Goal: Navigation & Orientation: Go to known website

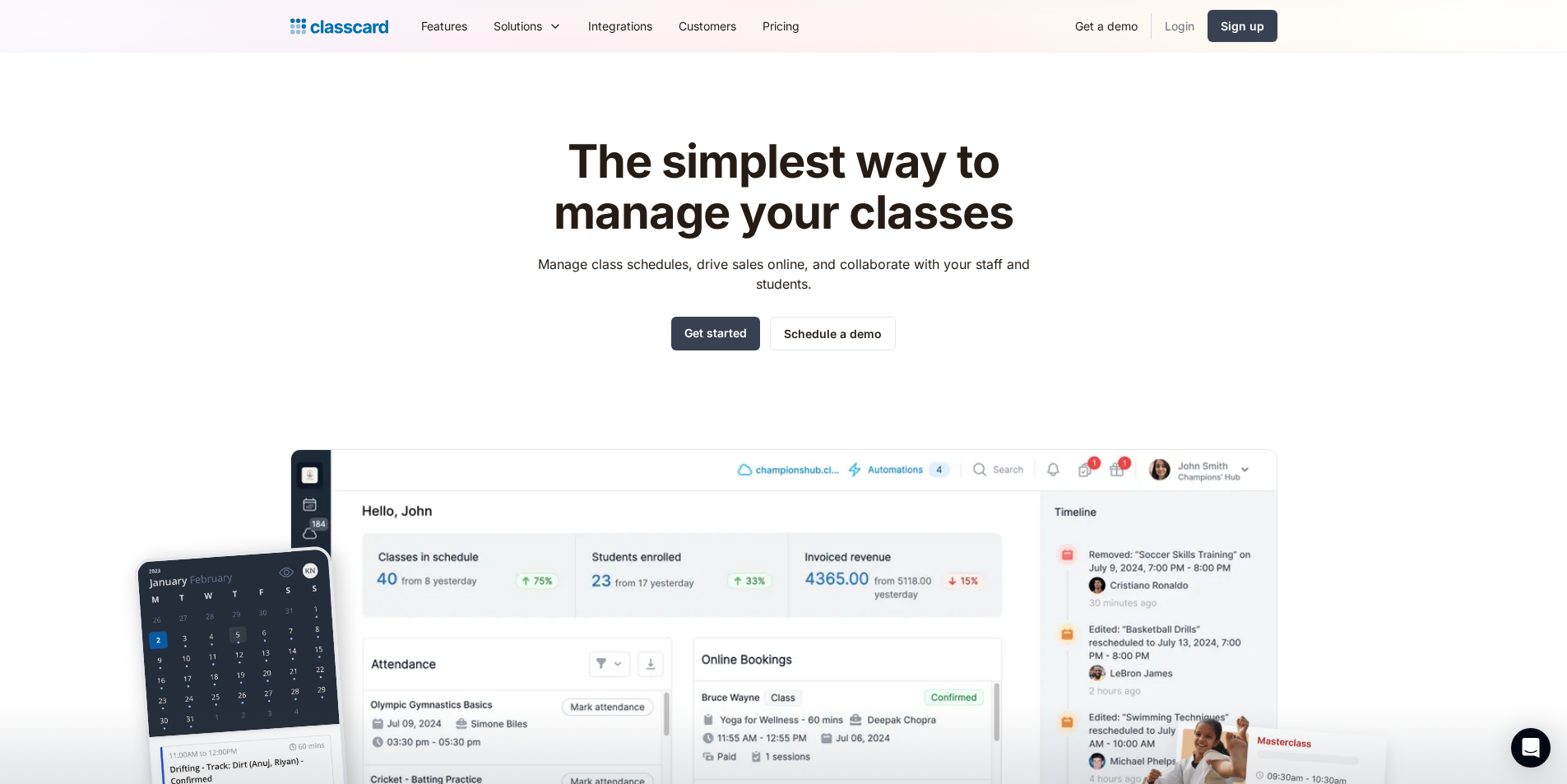
click at [1187, 29] on link "Login" at bounding box center [1180, 25] width 56 height 37
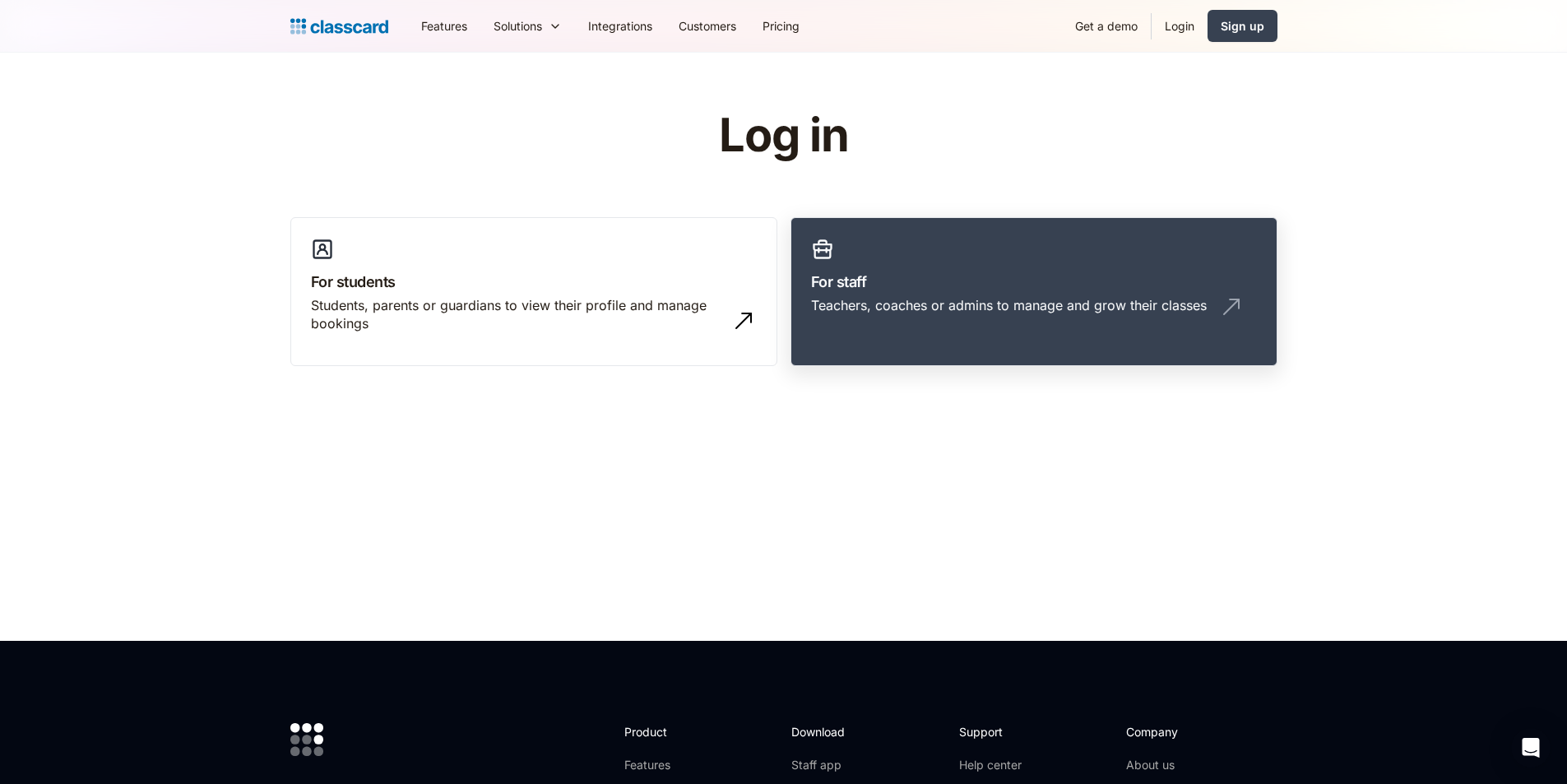
click at [964, 305] on div "Teachers, coaches or admins to manage and grow their classes" at bounding box center [1009, 305] width 396 height 18
